Goal: Book appointment/travel/reservation

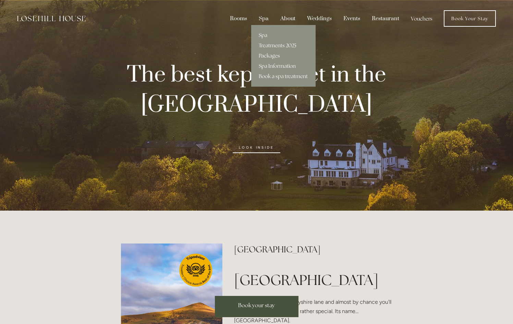
click at [259, 57] on link "Packages" at bounding box center [283, 56] width 64 height 10
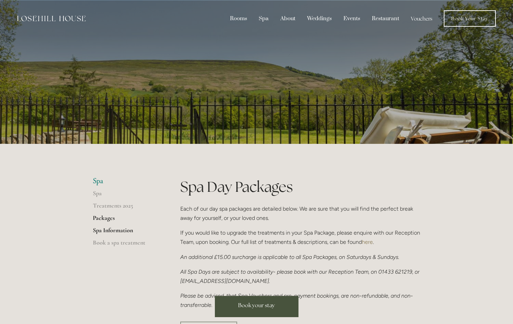
click at [119, 230] on link "Spa Information" at bounding box center [125, 233] width 65 height 12
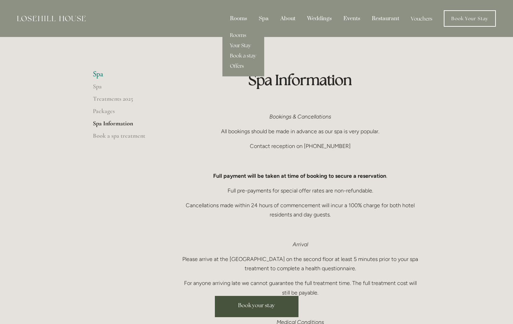
click at [240, 52] on link "Book a stay" at bounding box center [243, 56] width 42 height 10
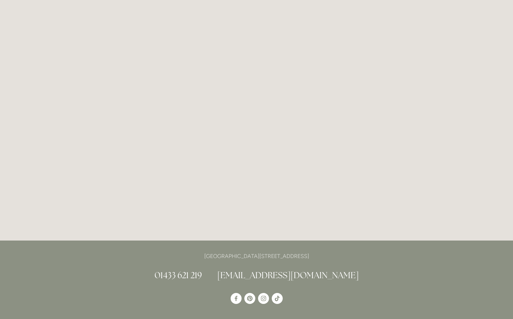
scroll to position [1682, 0]
